Goal: Find specific page/section: Find specific page/section

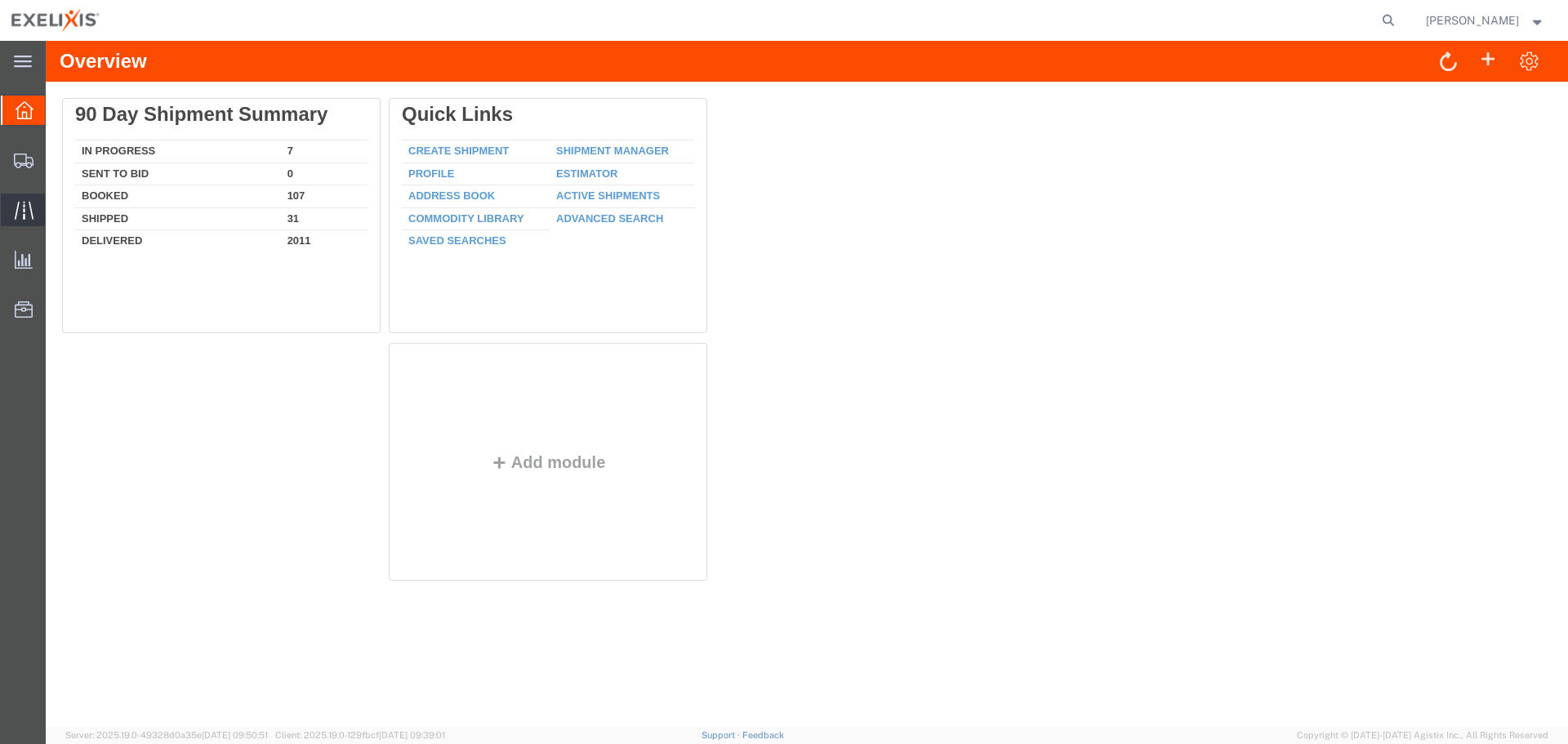
click at [57, 209] on span "Traffic" at bounding box center [50, 209] width 11 height 32
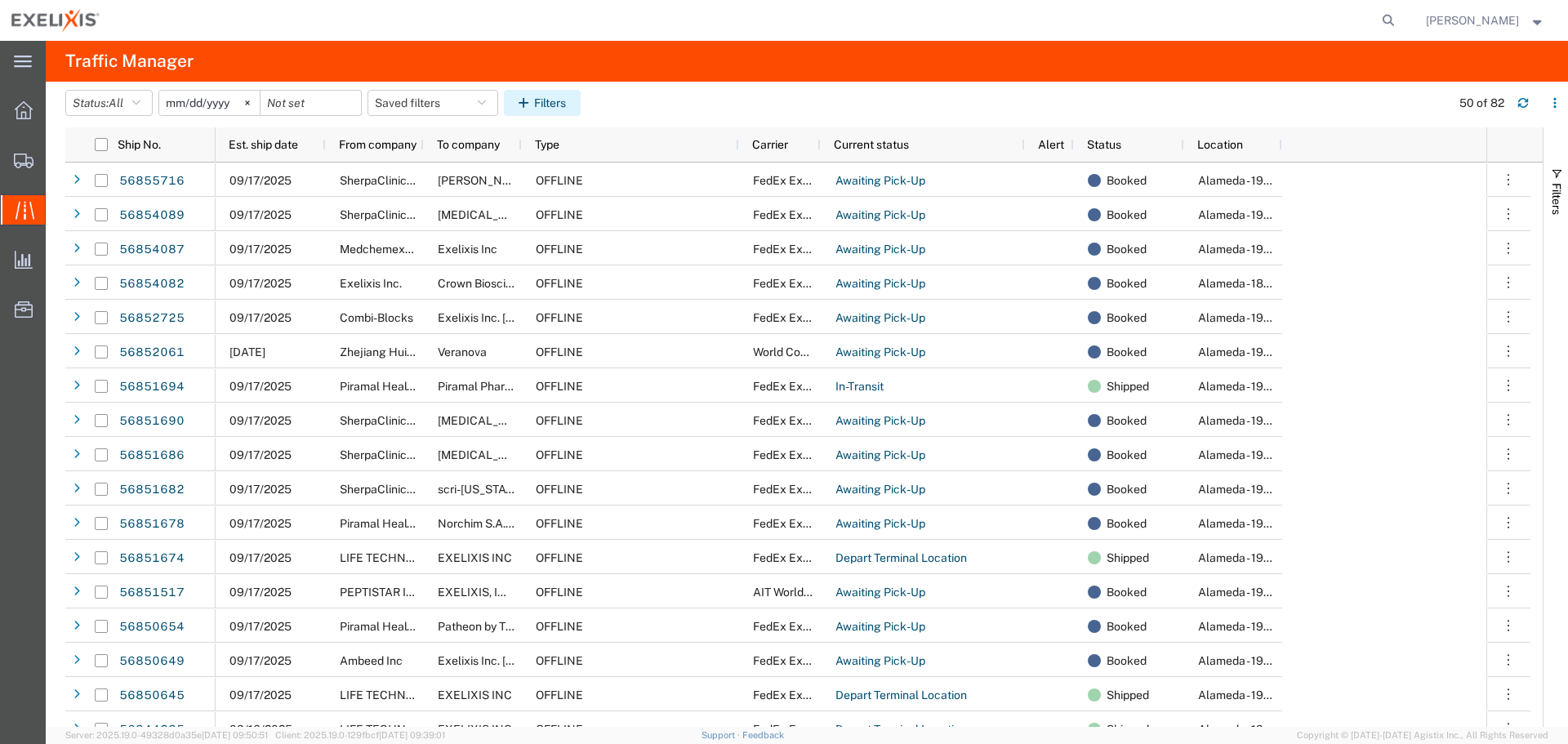
click at [544, 99] on button "Filters" at bounding box center [542, 103] width 77 height 26
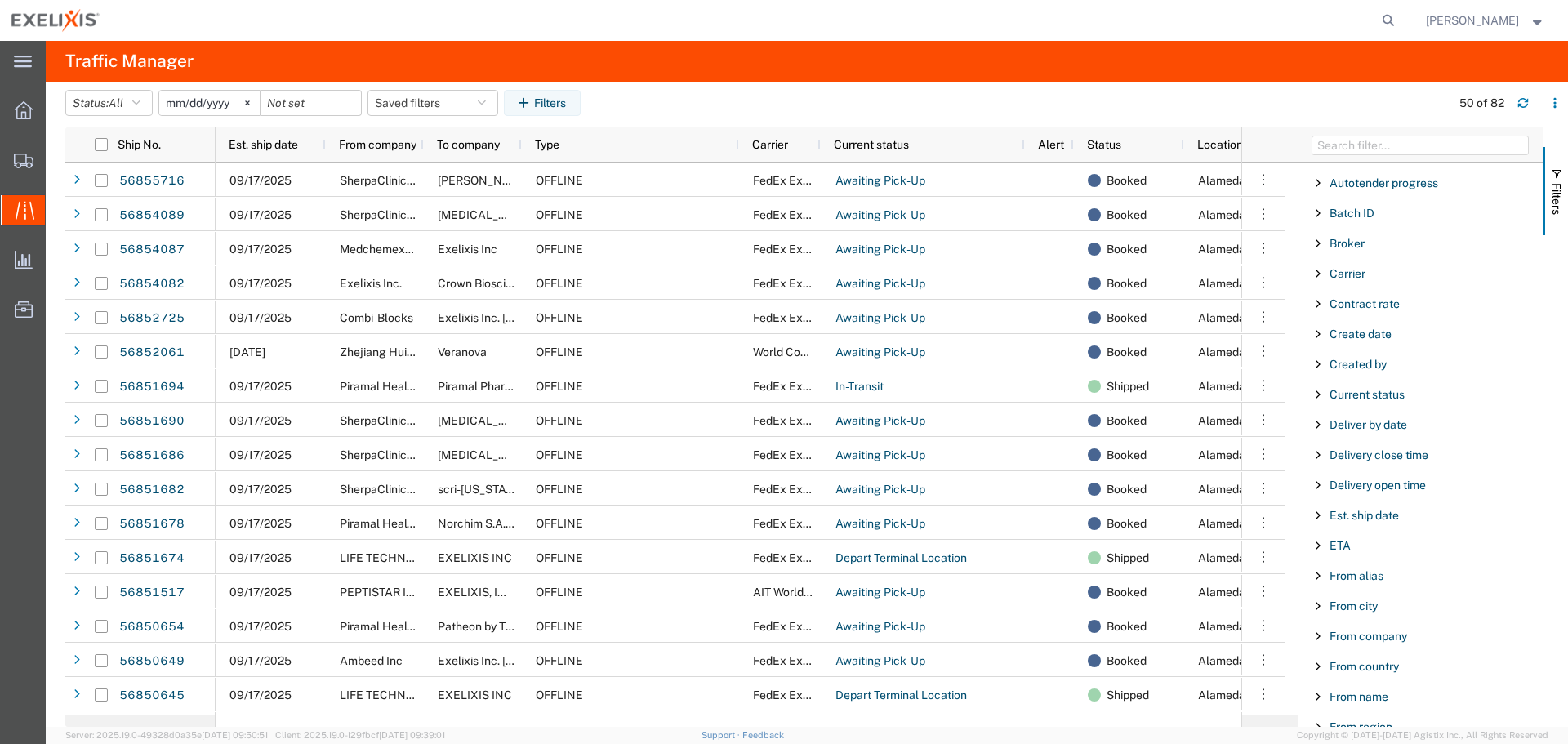
scroll to position [163, 0]
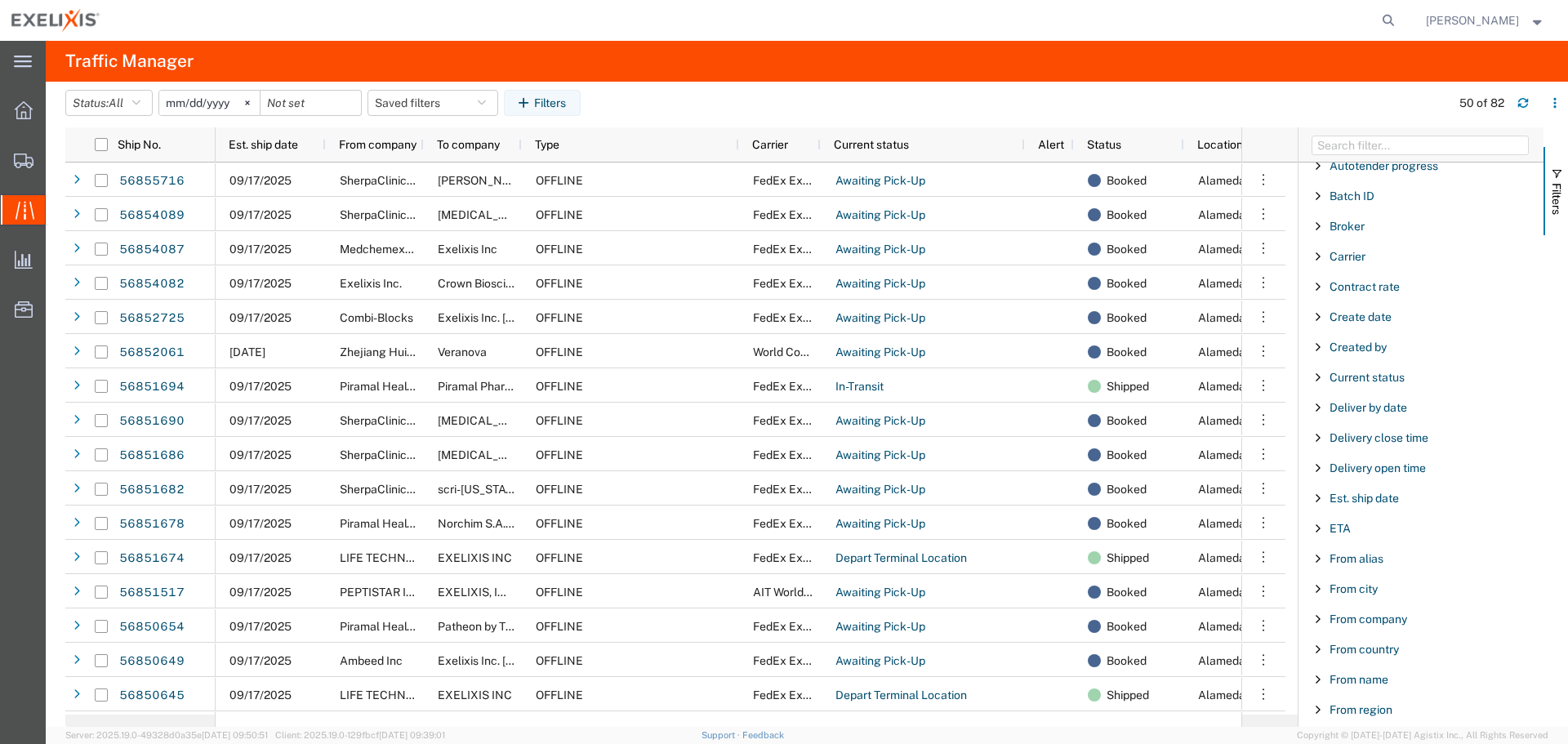
click at [1316, 619] on span "Filter List 67 Filters" at bounding box center [1318, 619] width 13 height 13
click at [1386, 686] on input "Filter Value" at bounding box center [1426, 687] width 214 height 19
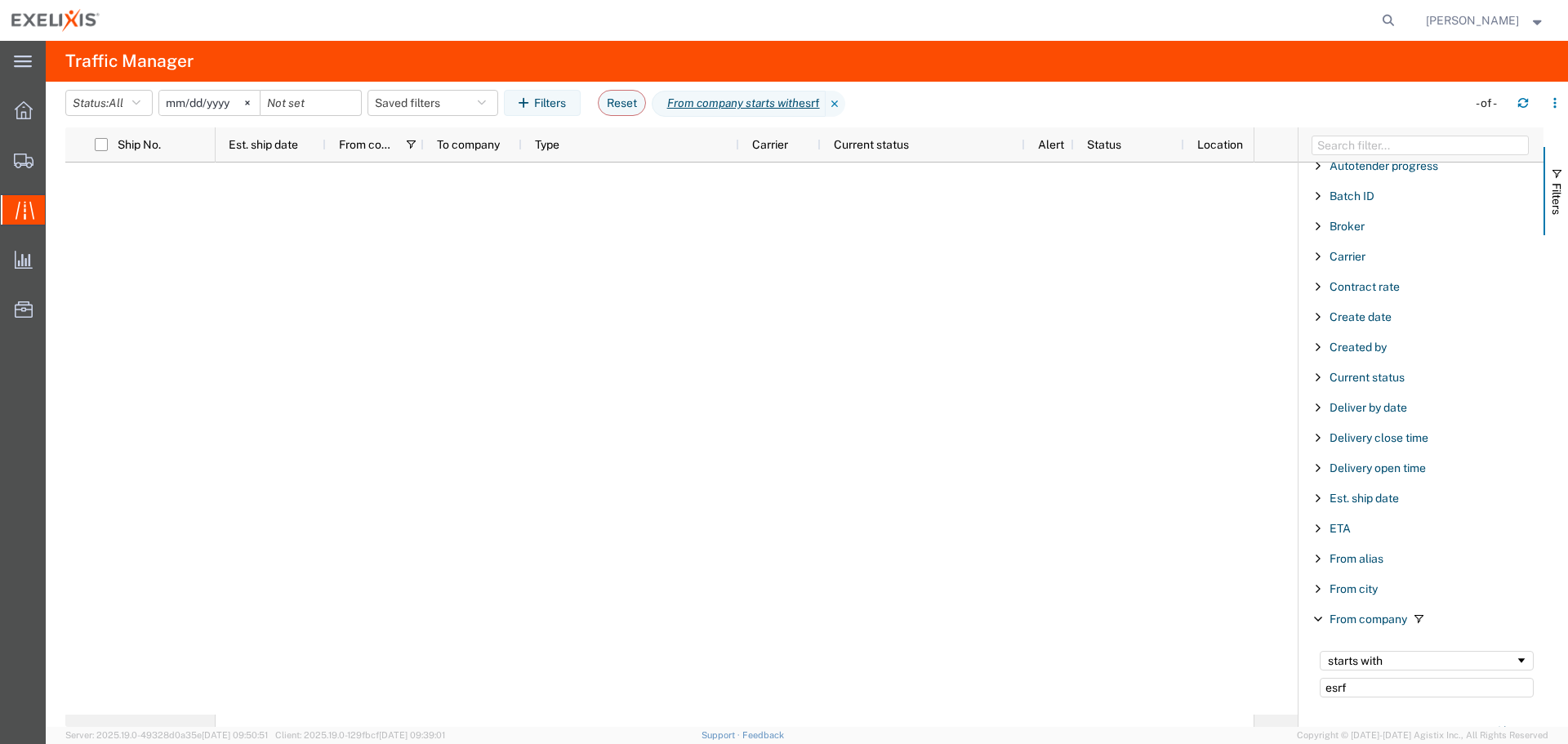
type input "esrf"
click at [1431, 666] on div "starts with" at bounding box center [1422, 661] width 187 height 13
click at [1041, 688] on div at bounding box center [735, 438] width 1038 height 552
click at [1391, 690] on input "esrf" at bounding box center [1426, 687] width 214 height 19
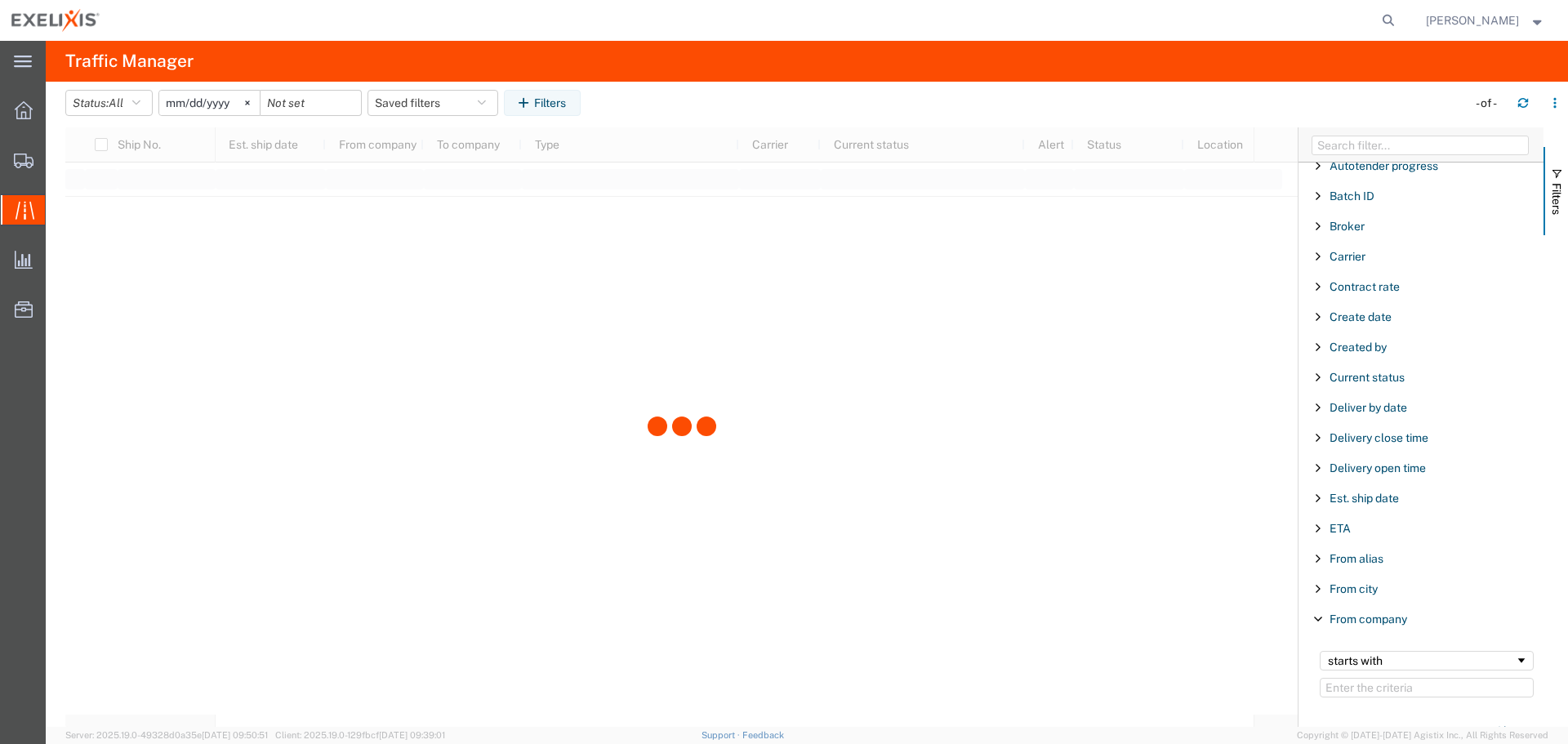
click at [1014, 511] on div at bounding box center [681, 426] width 1233 height 599
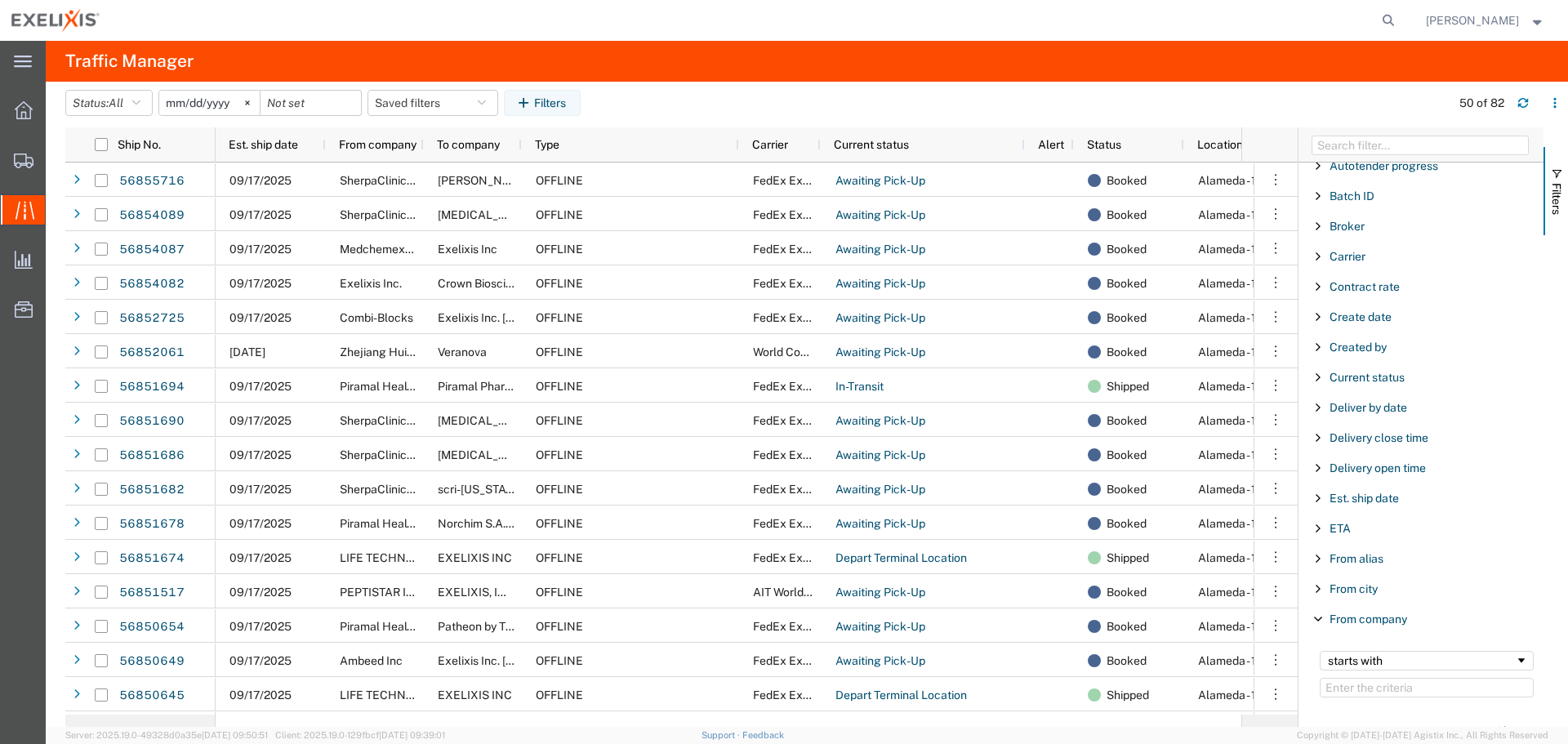
click at [701, 105] on agx-table-filter-chips "Status: All All Arrive at Delivery Location Arrive at Pick-Up Location Arrive a…" at bounding box center [753, 108] width 1377 height 38
click at [892, 145] on span "Current status" at bounding box center [871, 145] width 75 height 13
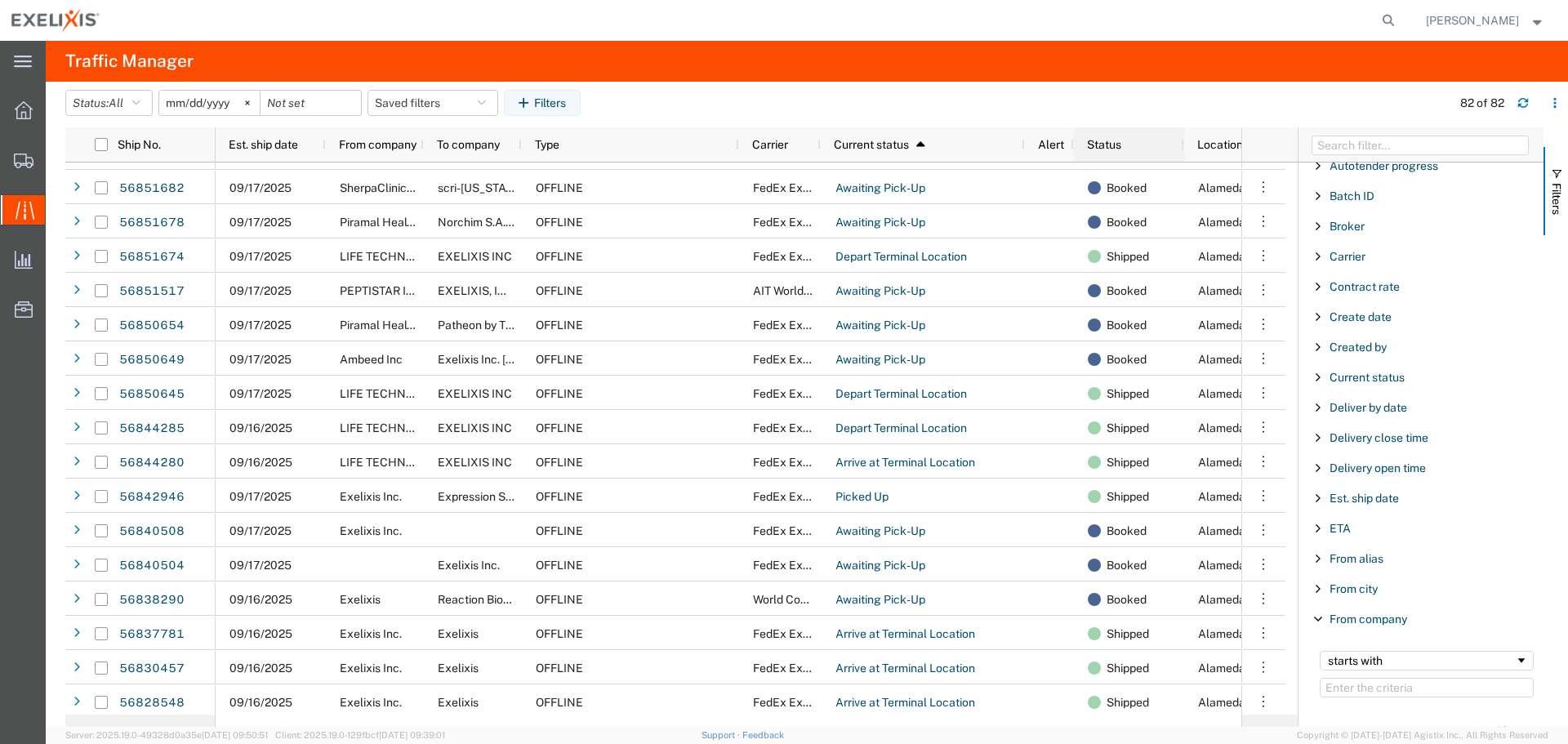
click at [1121, 138] on span "Status" at bounding box center [1104, 145] width 34 height 13
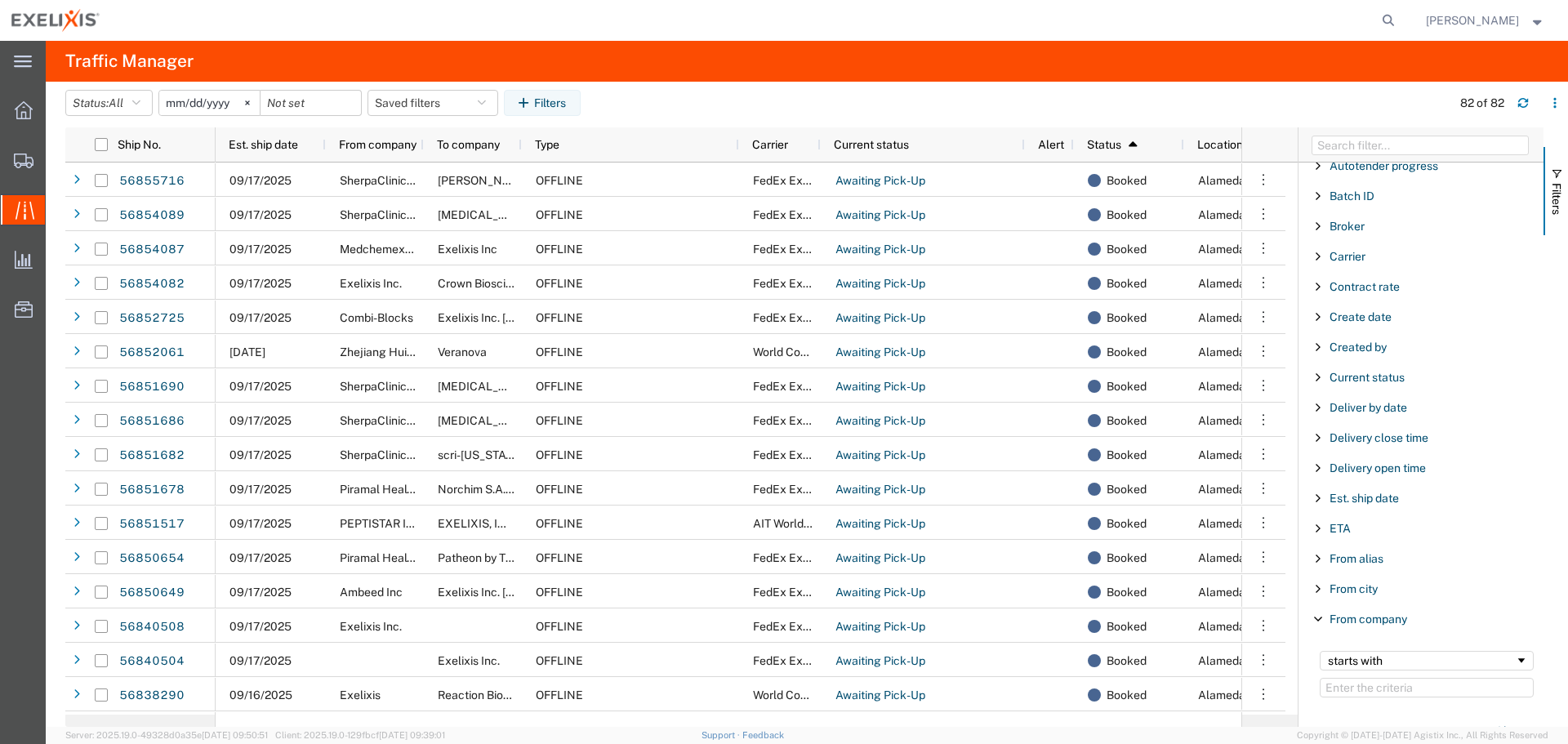
click at [1529, 169] on div "Autotender progress" at bounding box center [1421, 166] width 245 height 30
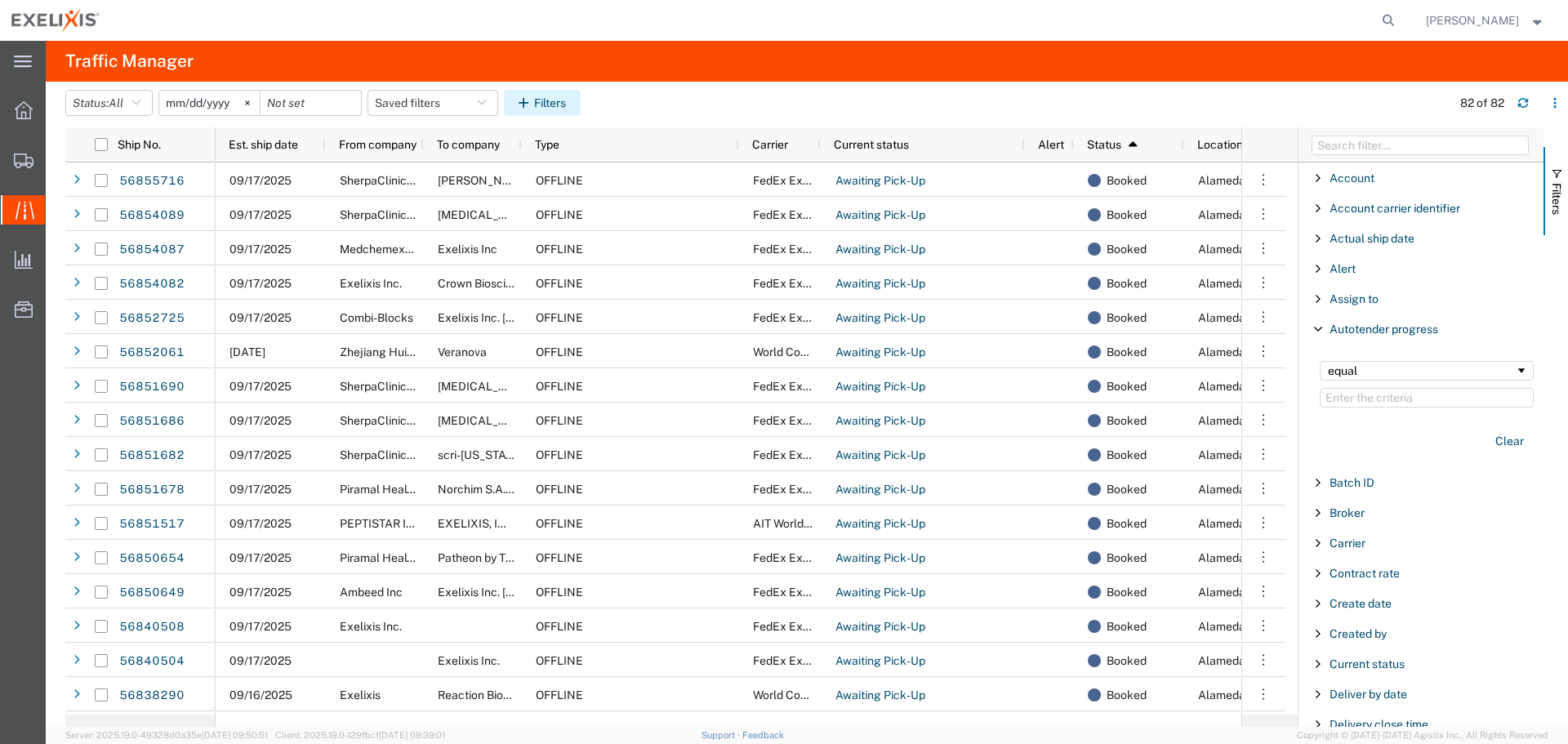
click at [559, 106] on button "Filters" at bounding box center [542, 103] width 77 height 26
